Goal: Information Seeking & Learning: Learn about a topic

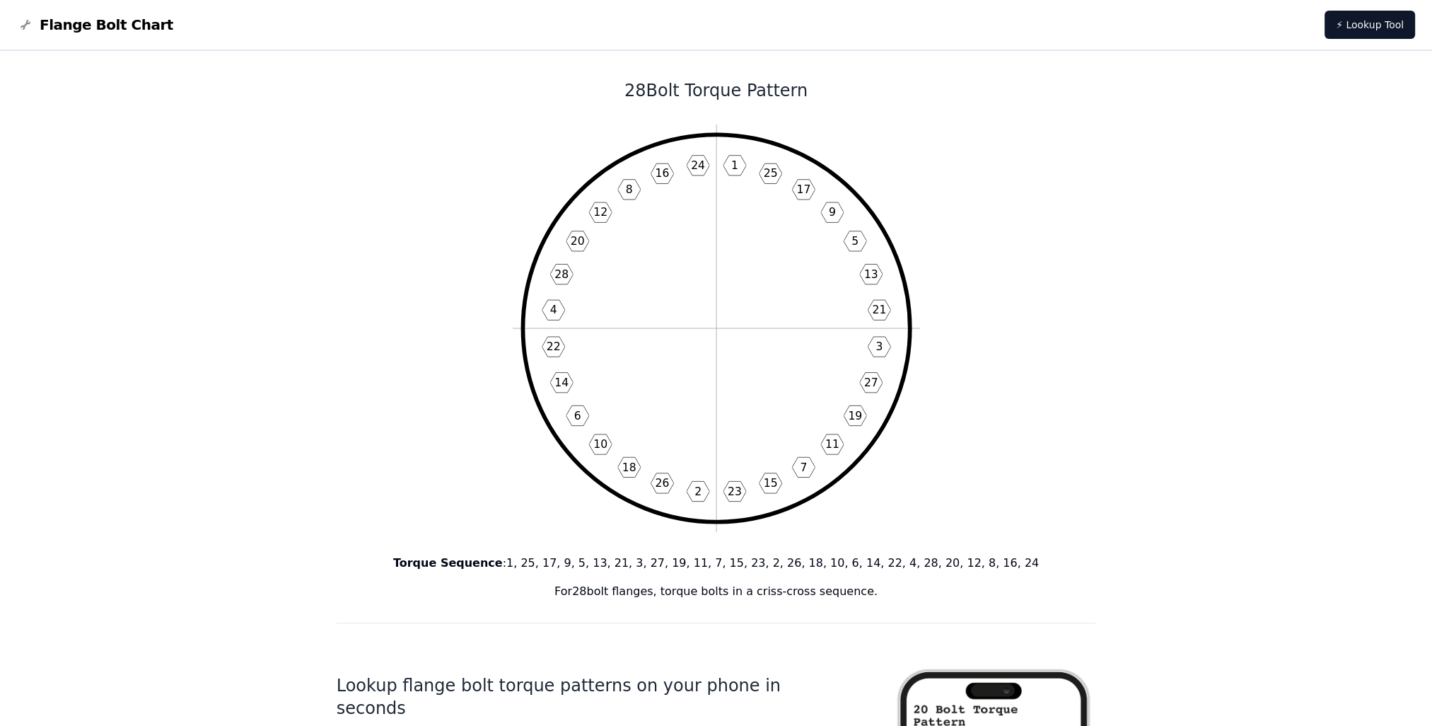
click at [666, 401] on icon "1 25 17 9 5 13 21 3 27 19 11 7 15 23 2 26 18 10 6 14 22 4 28 20 12 8 16 24" at bounding box center [716, 327] width 407 height 407
drag, startPoint x: 809, startPoint y: 420, endPoint x: 382, endPoint y: 426, distance: 427.2
